Goal: Information Seeking & Learning: Learn about a topic

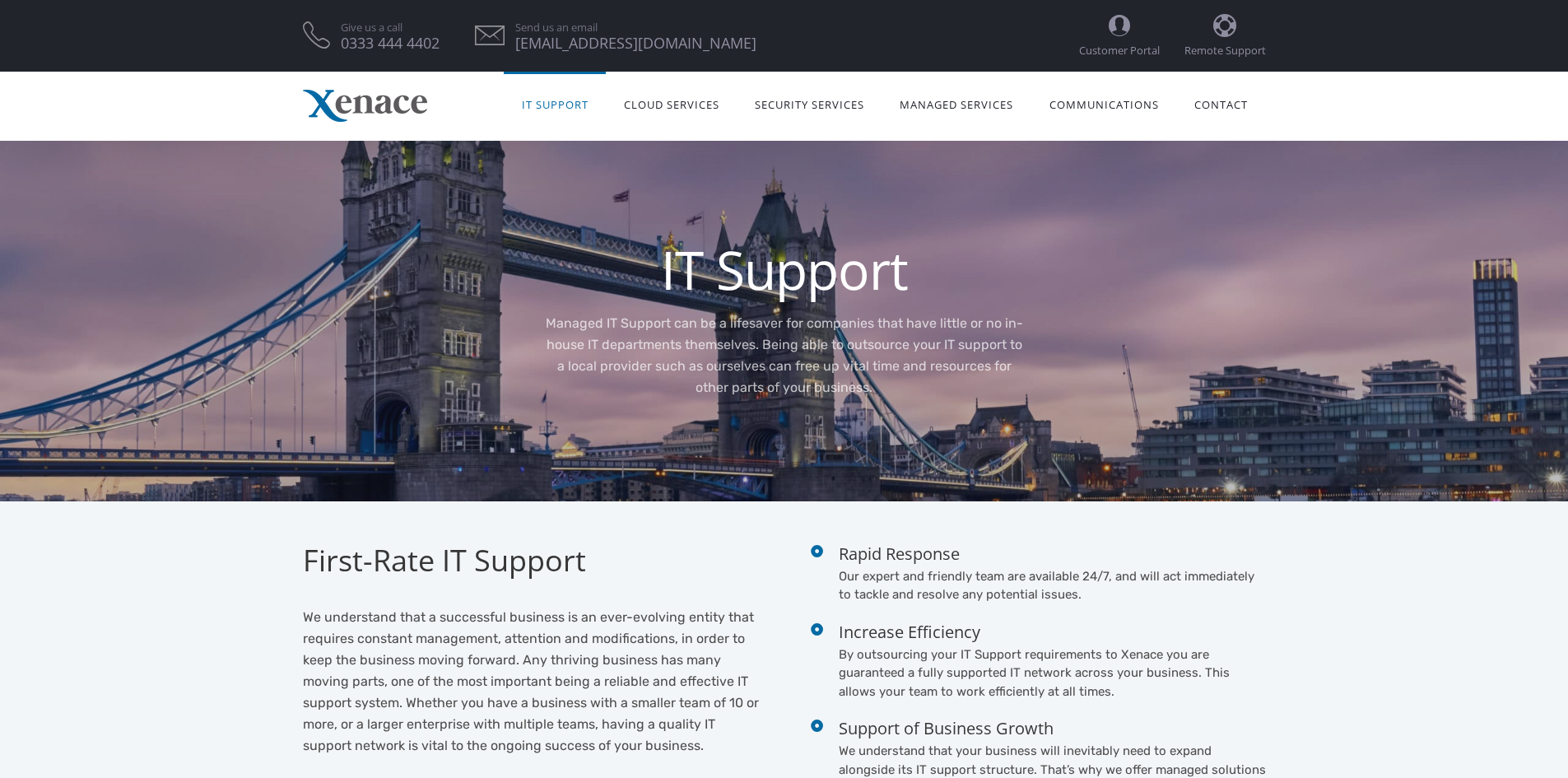
scroll to position [83, 0]
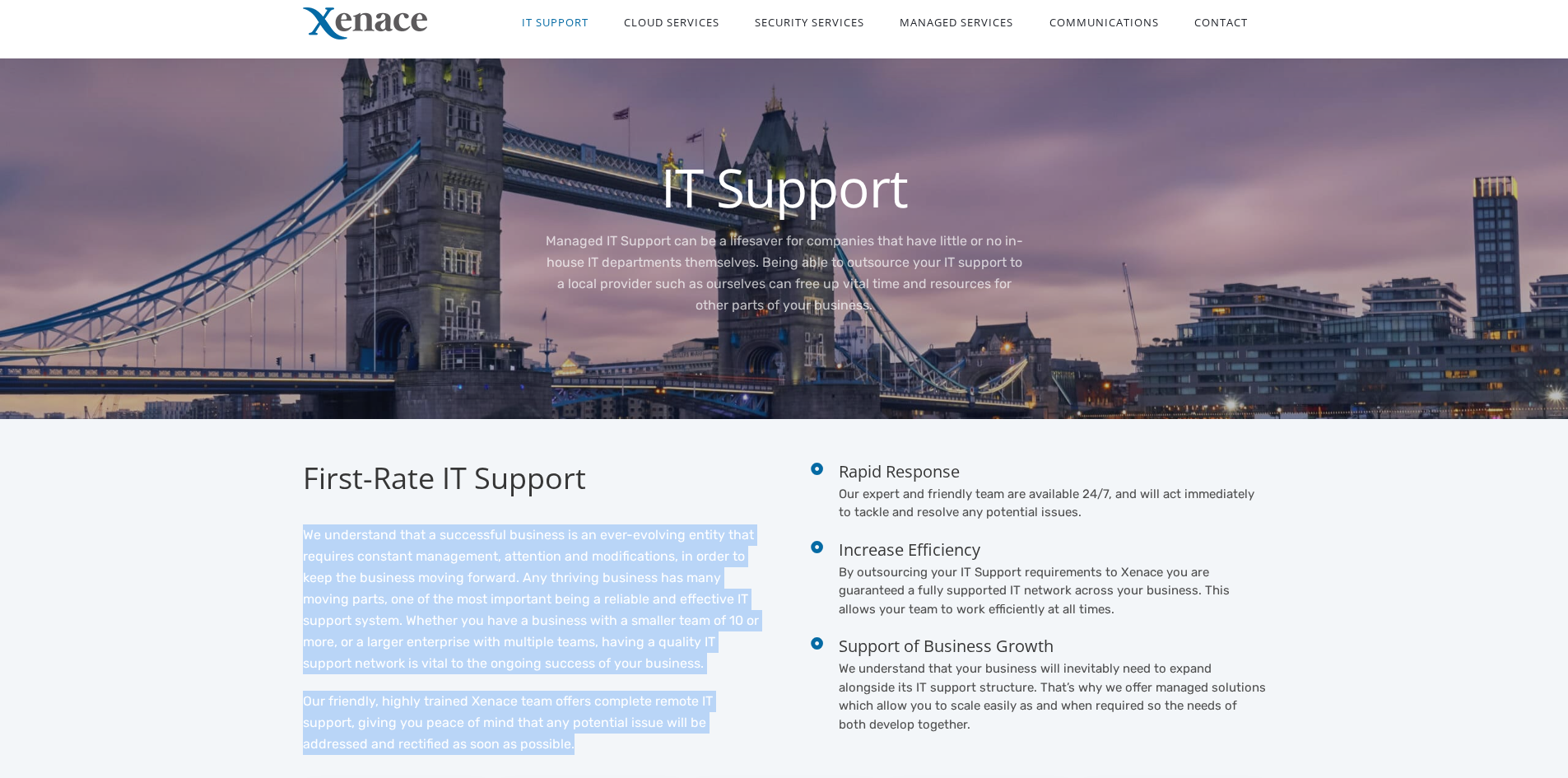
click at [571, 29] on link "IT Support" at bounding box center [554, 20] width 102 height 52
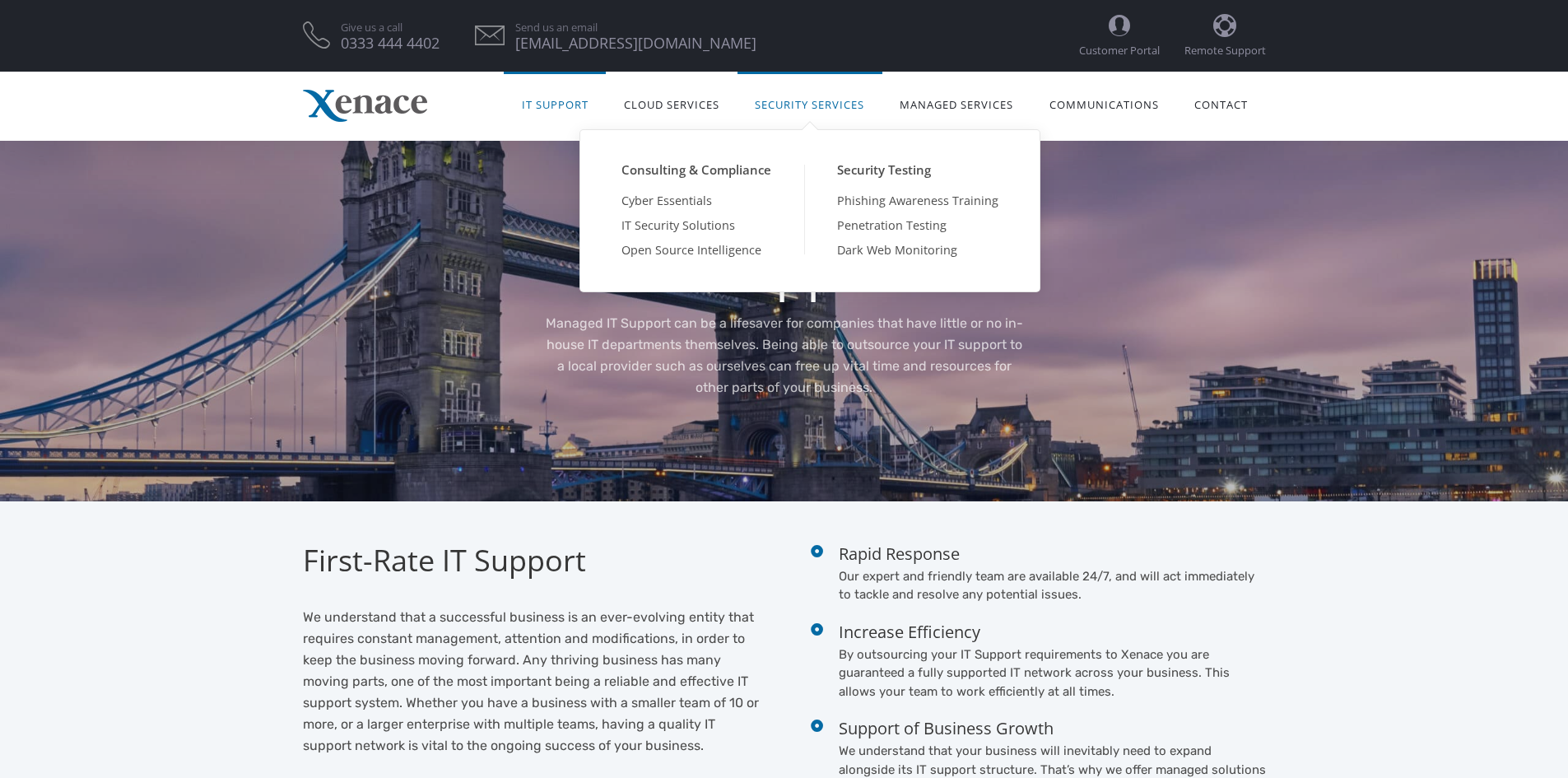
click at [817, 107] on link "Security Services" at bounding box center [810, 103] width 145 height 52
click at [709, 203] on link "Cyber Essentials" at bounding box center [696, 200] width 215 height 25
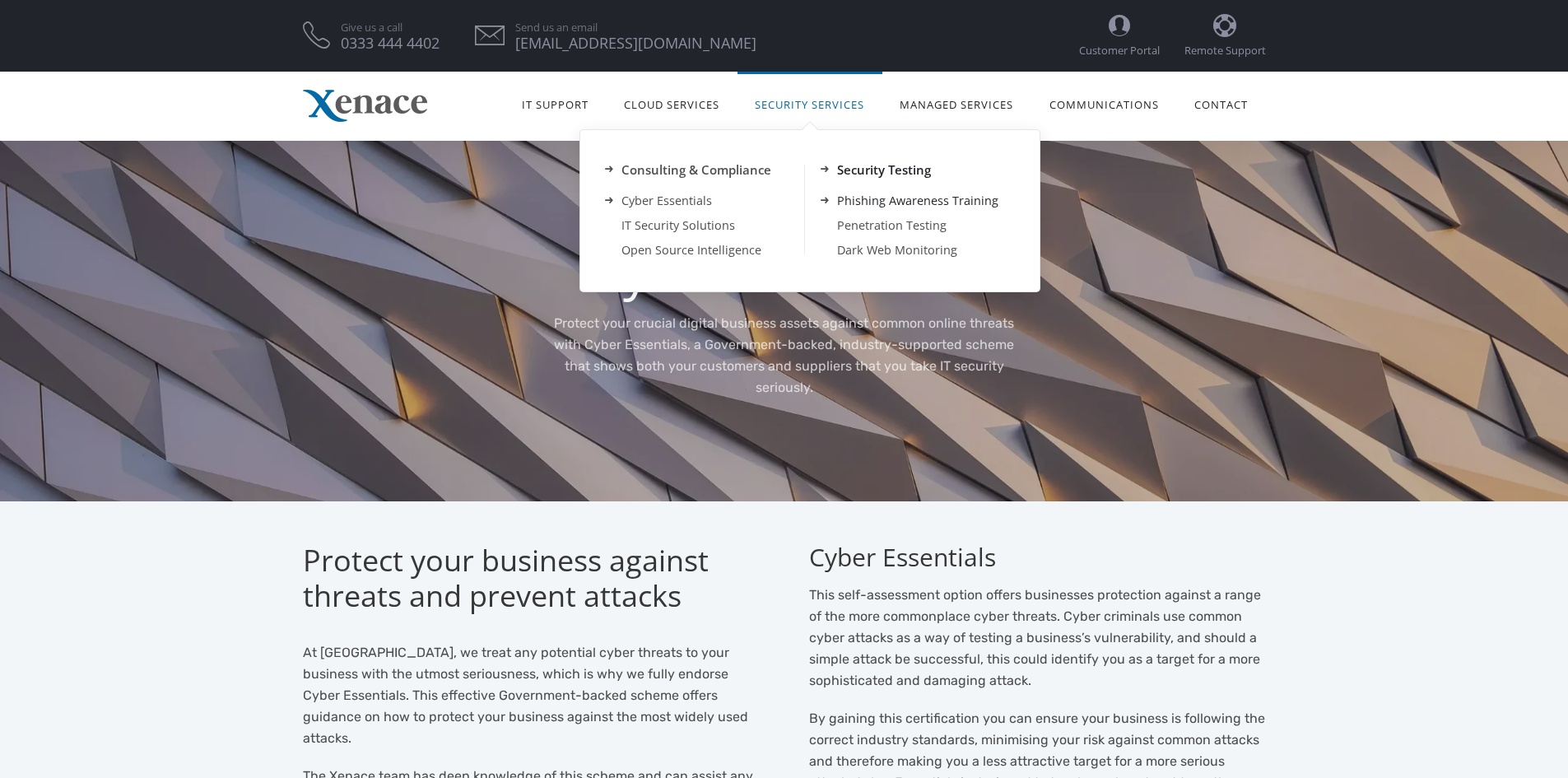
click at [887, 205] on link "Phishing Awareness Training" at bounding box center [917, 200] width 227 height 25
